Goal: Task Accomplishment & Management: Manage account settings

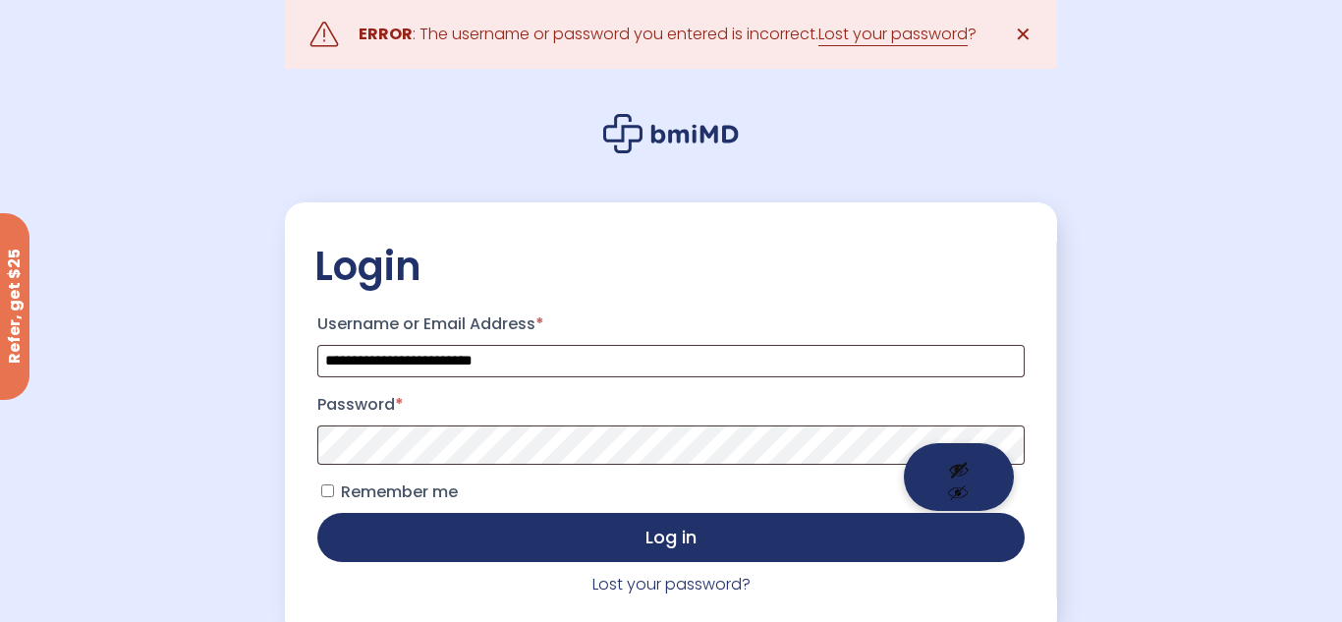
click at [962, 475] on button "Show password" at bounding box center [959, 477] width 110 height 68
click at [317, 513] on button "Log in" at bounding box center [670, 537] width 707 height 49
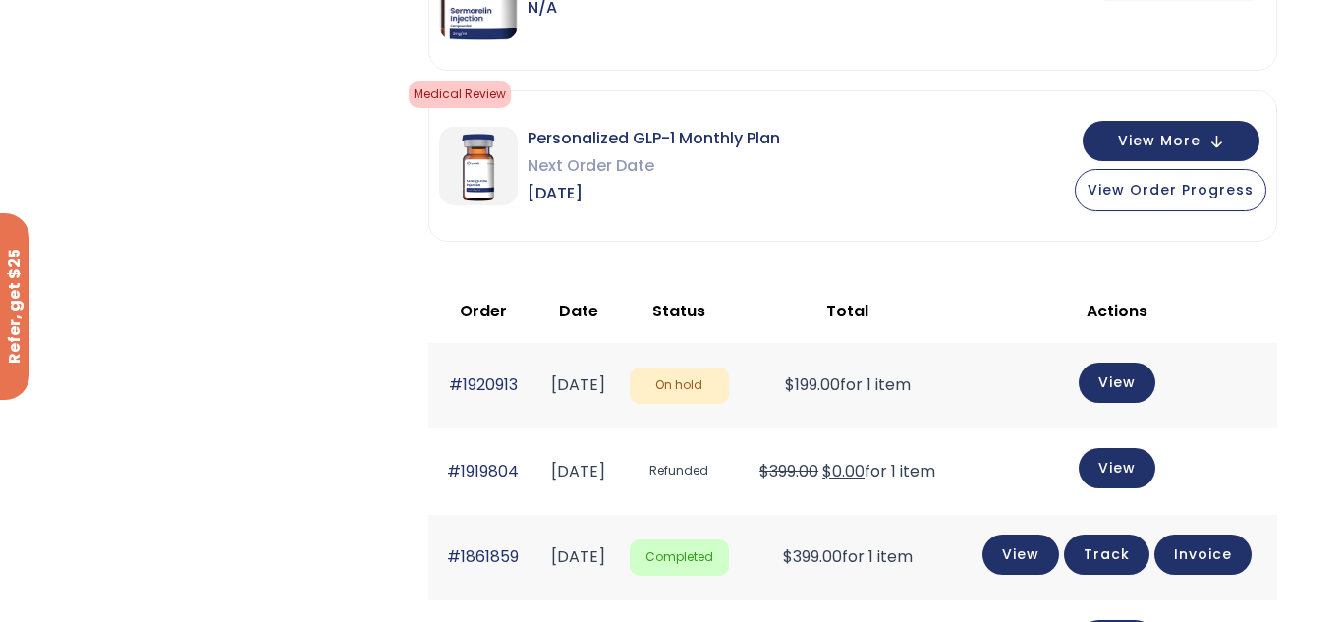
scroll to position [712, 0]
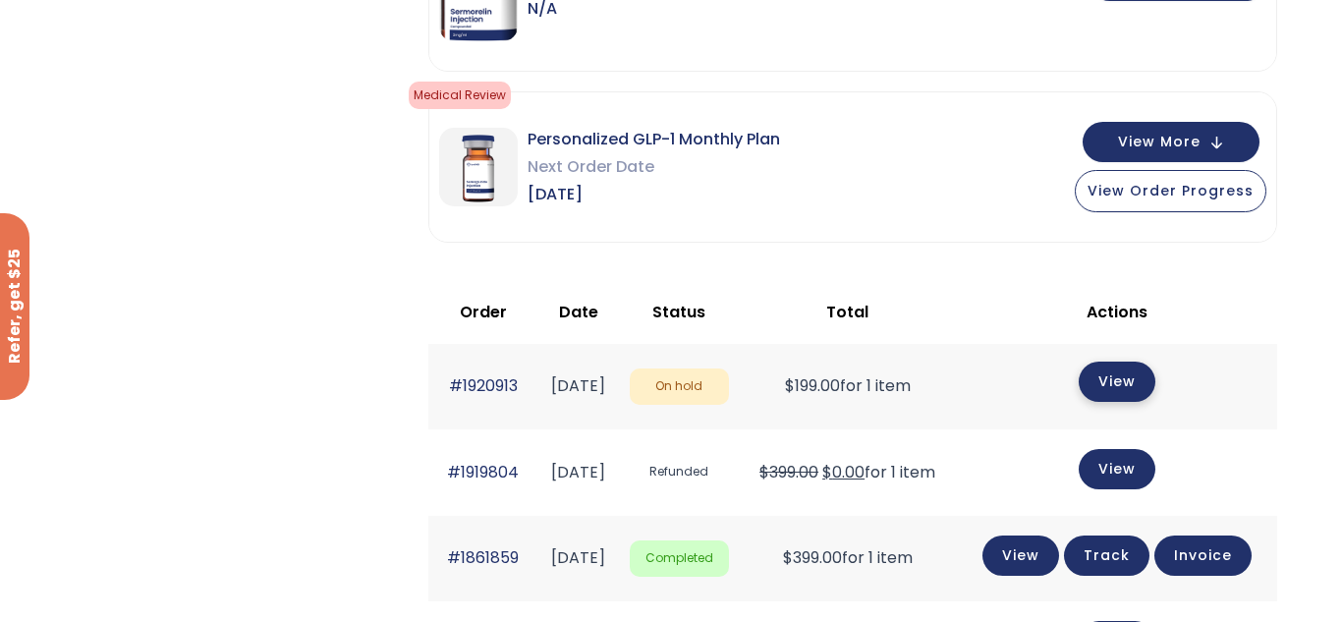
click at [1132, 386] on link "View" at bounding box center [1116, 381] width 77 height 40
